Goal: Complete application form

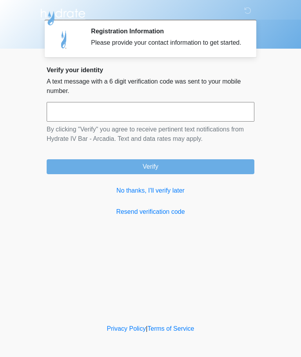
scroll to position [0, 0]
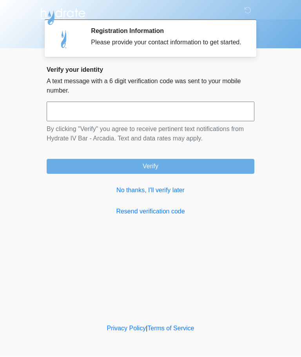
click at [188, 194] on link "No thanks, I'll verify later" at bounding box center [151, 190] width 208 height 9
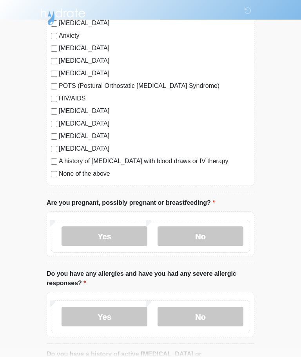
scroll to position [157, 0]
click at [193, 236] on label "No" at bounding box center [201, 237] width 86 height 20
click at [198, 315] on label "No" at bounding box center [201, 317] width 86 height 20
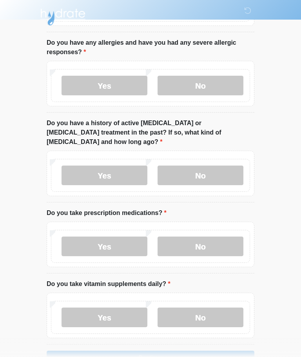
scroll to position [402, 0]
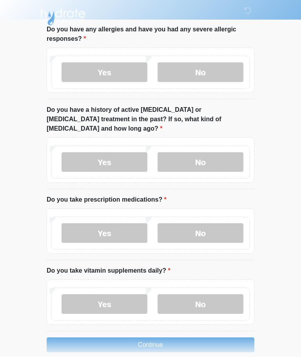
click at [193, 152] on label "No" at bounding box center [201, 162] width 86 height 20
click at [199, 223] on label "No" at bounding box center [201, 233] width 86 height 20
click at [112, 294] on label "Yes" at bounding box center [105, 304] width 86 height 20
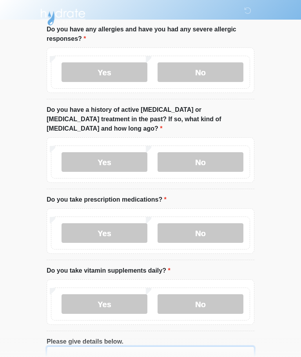
click at [64, 349] on textarea "Please give details below." at bounding box center [151, 363] width 208 height 34
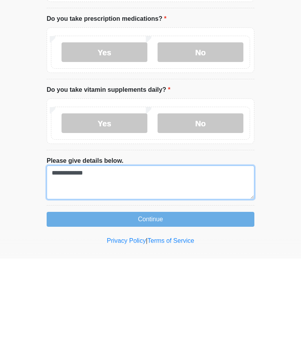
type textarea "**********"
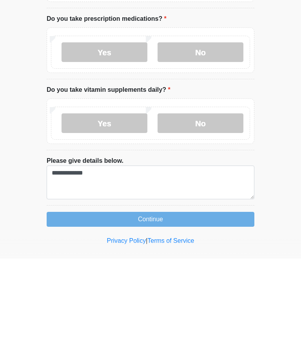
click at [178, 310] on button "Continue" at bounding box center [151, 317] width 208 height 15
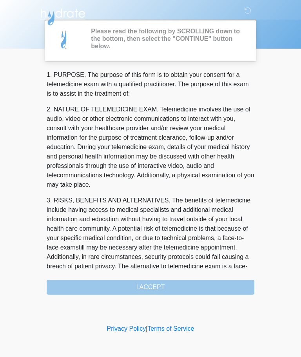
scroll to position [0, 0]
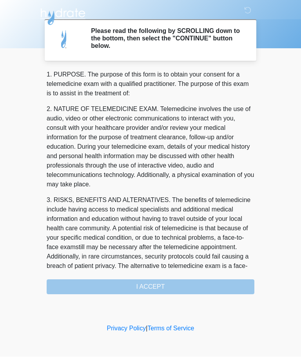
click at [176, 283] on div "1. PURPOSE. The purpose of this form is to obtain your consent for a telemedici…" at bounding box center [151, 182] width 208 height 224
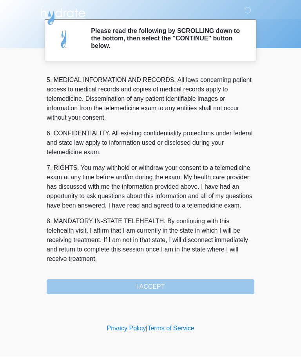
scroll to position [255, 0]
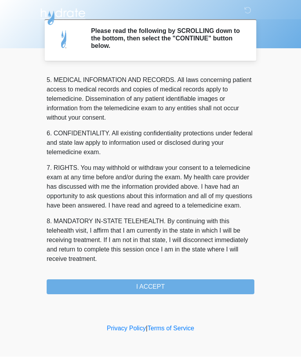
click at [165, 282] on button "I ACCEPT" at bounding box center [151, 287] width 208 height 15
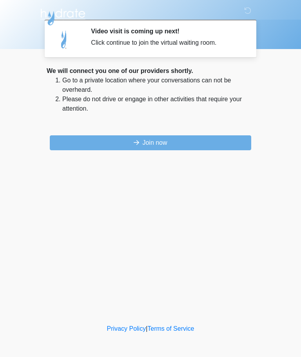
click at [158, 141] on button "Join now" at bounding box center [151, 142] width 202 height 15
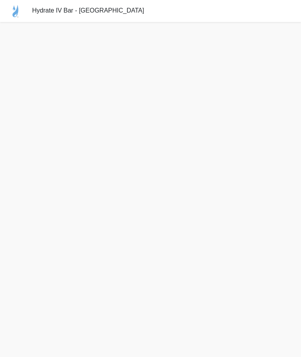
click at [163, 1] on div "Hydrate IV Bar - [GEOGRAPHIC_DATA]" at bounding box center [150, 11] width 301 height 22
